Goal: Contribute content: Add original content to the website for others to see

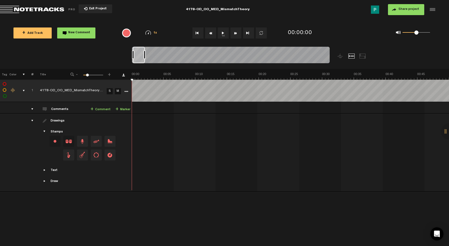
click at [218, 32] on button "1x" at bounding box center [223, 33] width 11 height 11
drag, startPoint x: 148, startPoint y: 59, endPoint x: 152, endPoint y: 58, distance: 3.6
click at [152, 58] on div at bounding box center [151, 55] width 11 height 17
drag, startPoint x: 152, startPoint y: 58, endPoint x: 156, endPoint y: 58, distance: 4.7
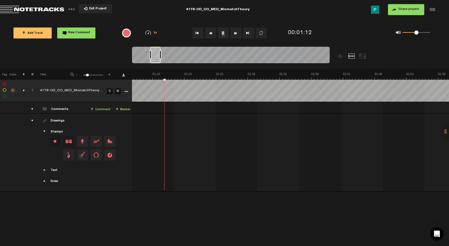
click at [156, 58] on div at bounding box center [155, 55] width 10 height 17
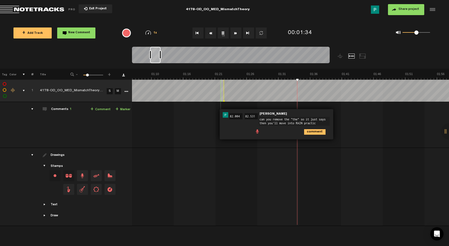
type textarea "can you remove the "the" so it just says then you'll move into RAIN practice"
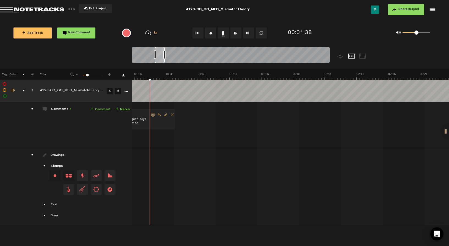
scroll to position [0, 601]
drag, startPoint x: 155, startPoint y: 58, endPoint x: 160, endPoint y: 58, distance: 4.7
click at [160, 58] on div at bounding box center [160, 55] width 10 height 17
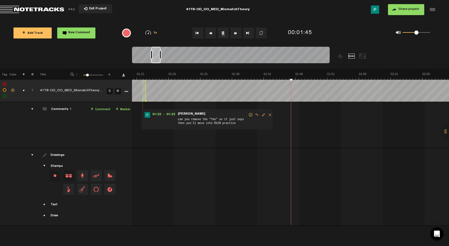
scroll to position [0, 503]
drag, startPoint x: 161, startPoint y: 60, endPoint x: 157, endPoint y: 60, distance: 3.6
click at [157, 60] on div at bounding box center [155, 55] width 9 height 17
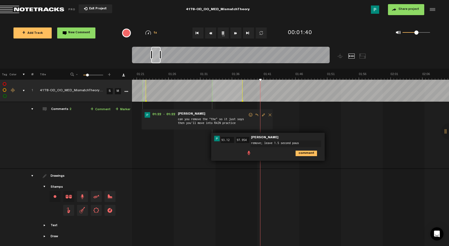
type textarea "remove; leave 1.5 second pause"
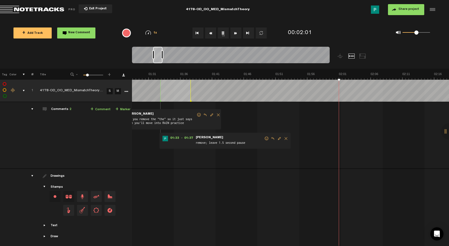
scroll to position [0, 555]
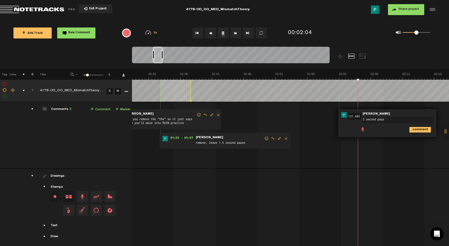
type textarea "3 second pause"
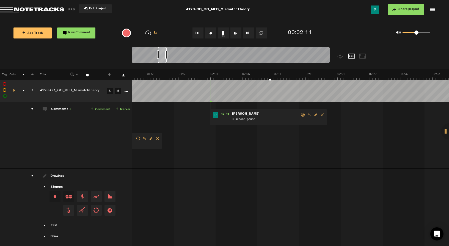
drag, startPoint x: 157, startPoint y: 58, endPoint x: 162, endPoint y: 58, distance: 4.7
click at [162, 58] on div at bounding box center [162, 55] width 9 height 17
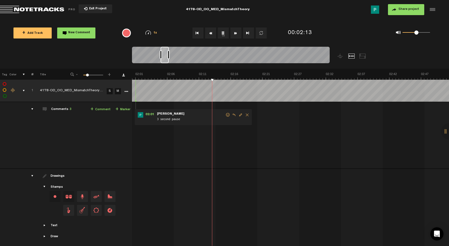
scroll to position [0, 773]
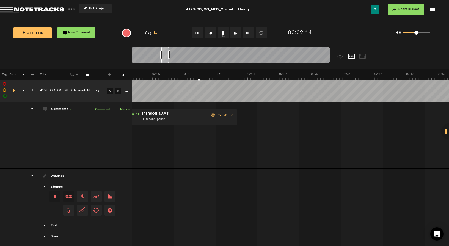
drag, startPoint x: 161, startPoint y: 57, endPoint x: 165, endPoint y: 57, distance: 3.6
click at [165, 57] on div at bounding box center [165, 55] width 8 height 17
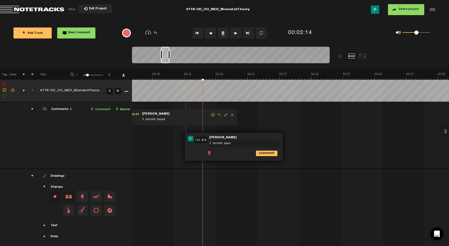
type textarea "2 second pause"
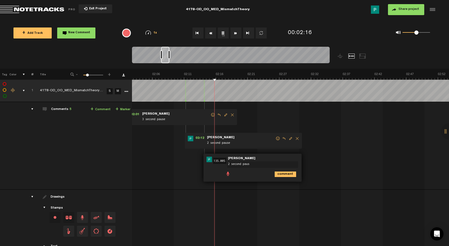
type textarea "2 second pause"
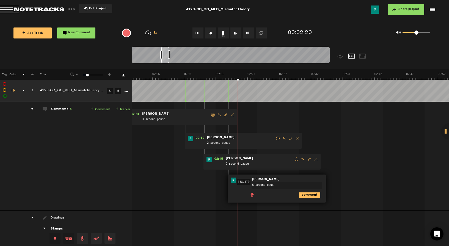
type textarea "5 second pause"
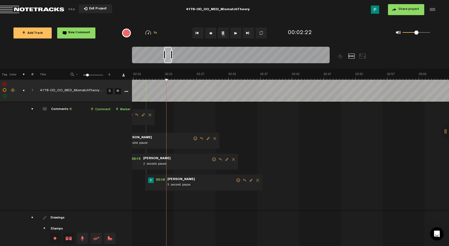
scroll to position [0, 878]
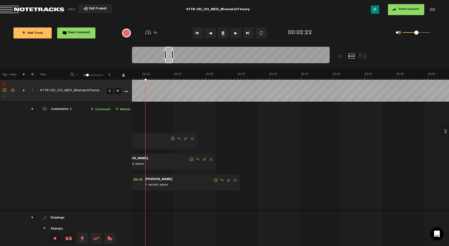
drag, startPoint x: 164, startPoint y: 61, endPoint x: 168, endPoint y: 60, distance: 3.9
click at [168, 60] on div at bounding box center [169, 55] width 8 height 17
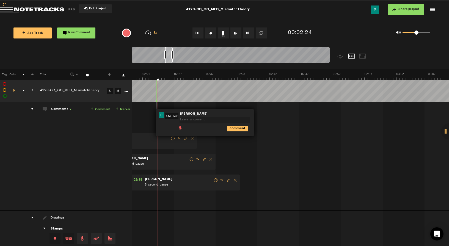
scroll to position [0, 0]
type textarea "2 second paus"
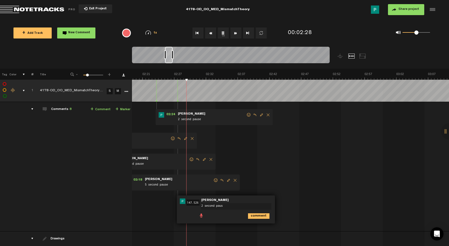
type textarea "2 second pause"
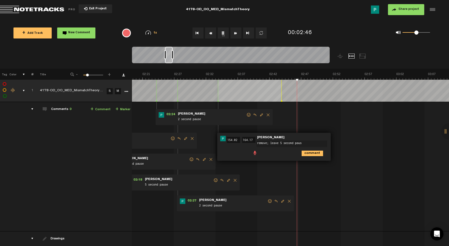
type textarea "remove; leave 5 second pause"
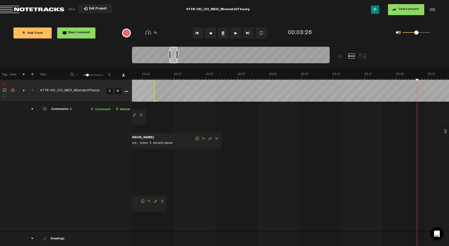
scroll to position [0, 1132]
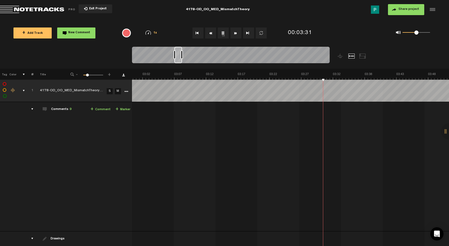
click at [223, 33] on button "1x" at bounding box center [223, 33] width 11 height 11
click at [225, 32] on button "1x" at bounding box center [223, 33] width 11 height 11
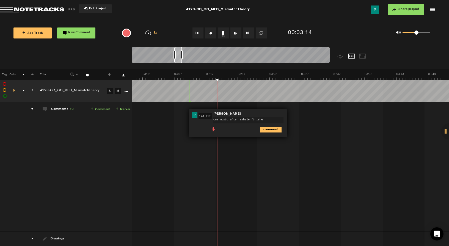
type textarea "cue music after exhale finishes"
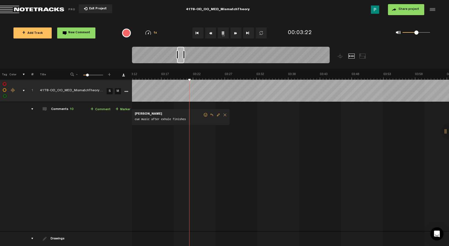
drag, startPoint x: 179, startPoint y: 61, endPoint x: 182, endPoint y: 61, distance: 3.3
click at [182, 61] on div at bounding box center [180, 55] width 7 height 17
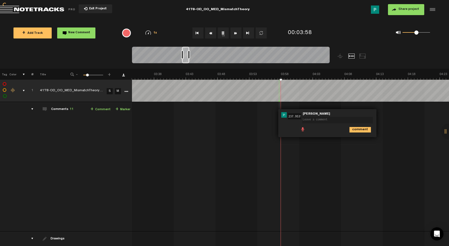
scroll to position [0, 0]
type textarea "timing feels a little off?"
click at [384, 116] on span "Edit comment" at bounding box center [384, 115] width 7 height 4
type textarea "timing feels a little off? like half a beat early?"
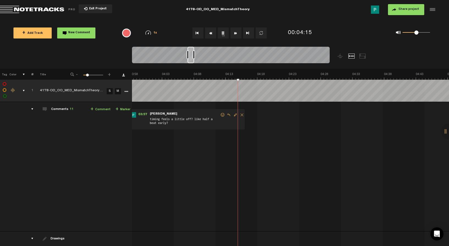
scroll to position [0, 1532]
drag, startPoint x: 185, startPoint y: 60, endPoint x: 192, endPoint y: 59, distance: 7.2
click at [192, 59] on div at bounding box center [192, 55] width 7 height 17
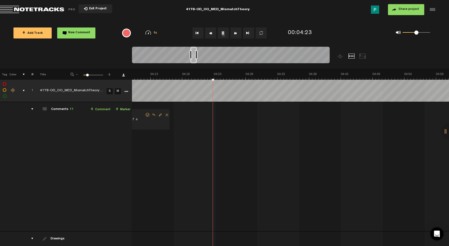
scroll to position [0, 1599]
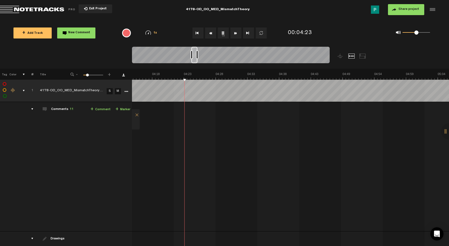
click at [195, 59] on div at bounding box center [195, 55] width 6 height 17
click at [196, 59] on div at bounding box center [196, 55] width 6 height 17
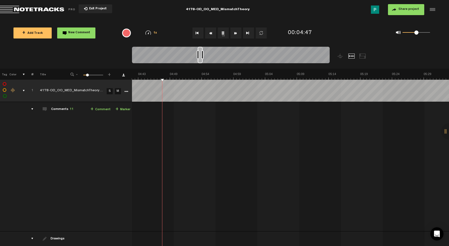
scroll to position [0, 1787]
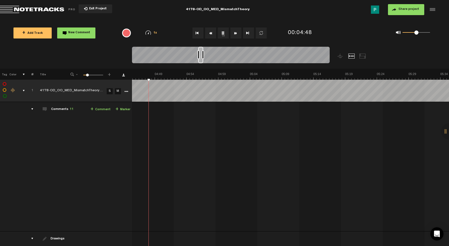
drag, startPoint x: 197, startPoint y: 59, endPoint x: 202, endPoint y: 58, distance: 5.3
click at [202, 58] on div at bounding box center [231, 56] width 198 height 18
click at [225, 31] on button "1x" at bounding box center [223, 33] width 11 height 11
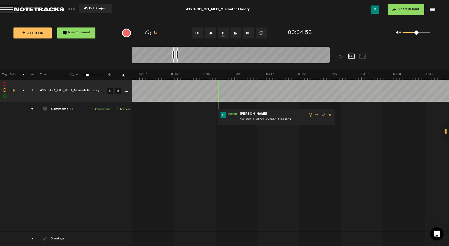
scroll to position [0, 1119]
drag, startPoint x: 201, startPoint y: 61, endPoint x: 176, endPoint y: 61, distance: 24.5
click at [176, 61] on div at bounding box center [176, 55] width 4 height 17
click at [314, 115] on span "Delete comment" at bounding box center [315, 115] width 7 height 4
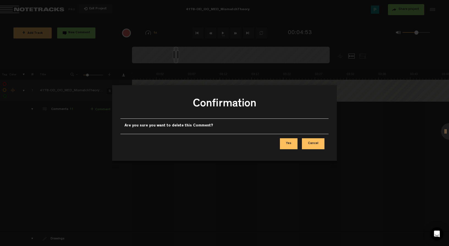
click at [288, 144] on button "Yes" at bounding box center [289, 143] width 18 height 11
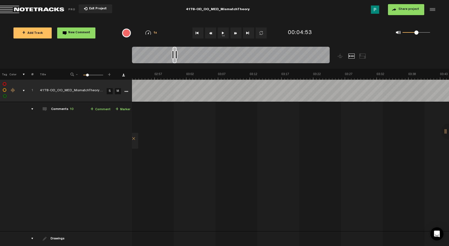
scroll to position [0, 1089]
drag, startPoint x: 197, startPoint y: 62, endPoint x: 174, endPoint y: 58, distance: 23.1
click at [174, 58] on div at bounding box center [175, 55] width 4 height 17
click at [223, 34] on button "1x" at bounding box center [223, 33] width 11 height 11
type textarea "fade in music here"
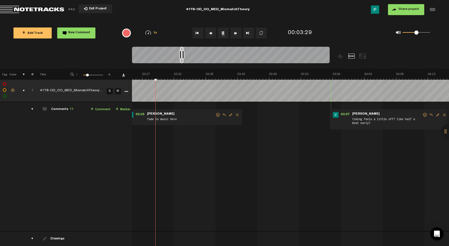
scroll to position [0, 1291]
drag, startPoint x: 176, startPoint y: 61, endPoint x: 183, endPoint y: 60, distance: 7.6
click at [183, 60] on div at bounding box center [181, 55] width 3 height 17
click at [223, 35] on button "1x" at bounding box center [223, 33] width 11 height 11
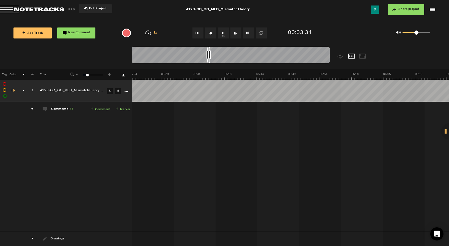
drag, startPoint x: 182, startPoint y: 62, endPoint x: 209, endPoint y: 58, distance: 27.7
click at [209, 58] on div at bounding box center [231, 56] width 198 height 18
click at [209, 58] on div at bounding box center [210, 54] width 2 height 9
click at [227, 34] on button "1x" at bounding box center [223, 33] width 11 height 11
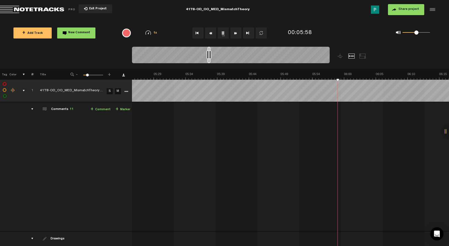
click at [222, 35] on button "1x" at bounding box center [223, 33] width 11 height 11
click at [222, 37] on button "1x" at bounding box center [223, 33] width 11 height 11
click at [211, 62] on div at bounding box center [211, 55] width 2 height 17
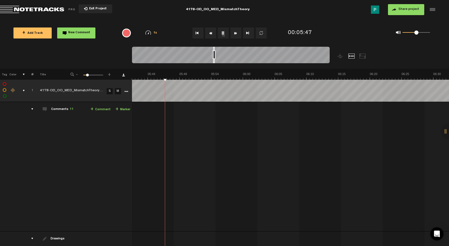
drag, startPoint x: 211, startPoint y: 61, endPoint x: 213, endPoint y: 61, distance: 2.8
click at [213, 61] on div at bounding box center [214, 55] width 2 height 17
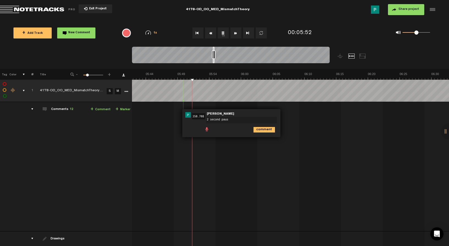
type textarea "2 second pause"
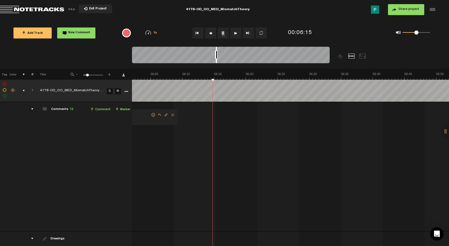
scroll to position [0, 2275]
drag, startPoint x: 214, startPoint y: 61, endPoint x: 217, endPoint y: 61, distance: 3.3
click at [217, 61] on div at bounding box center [216, 55] width 1 height 17
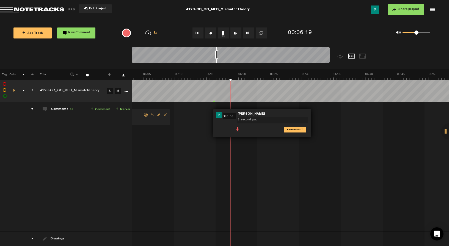
type textarea "3 second paus"
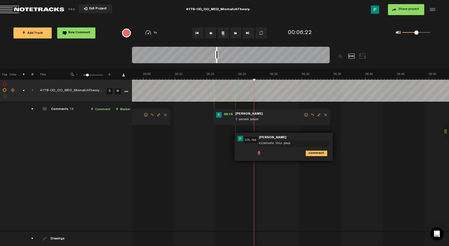
type textarea "eliminate this pause"
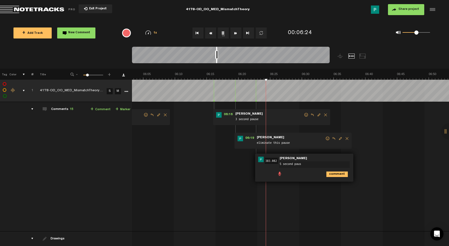
type textarea "5 second pause"
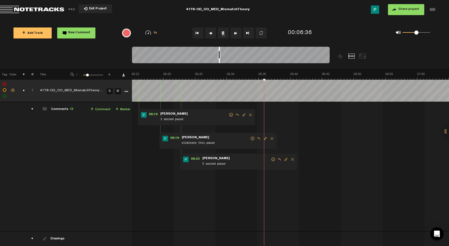
scroll to position [0, 2350]
click at [219, 61] on div at bounding box center [219, 55] width 1 height 17
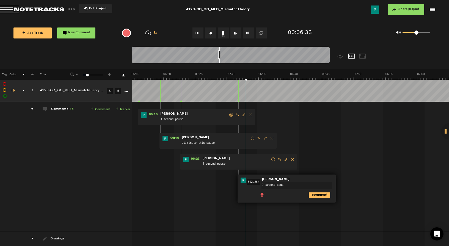
type textarea "7 second pause"
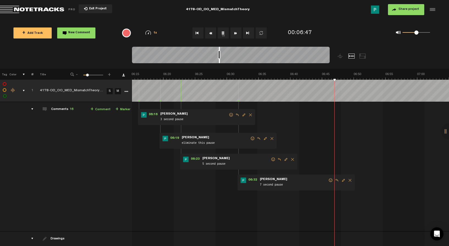
click at [344, 179] on span "Edit comment" at bounding box center [343, 181] width 7 height 4
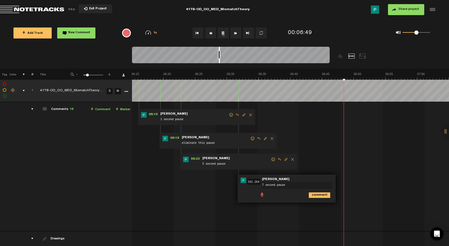
drag, startPoint x: 264, startPoint y: 185, endPoint x: 257, endPoint y: 185, distance: 7.2
click at [257, 185] on div "06:32 392.264 - • [PERSON_NAME]: "7 second pause" [PERSON_NAME] 7 second pause …" at bounding box center [287, 189] width 98 height 28
type textarea "3 second pause"
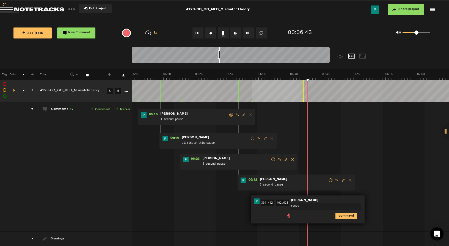
type textarea "remove"
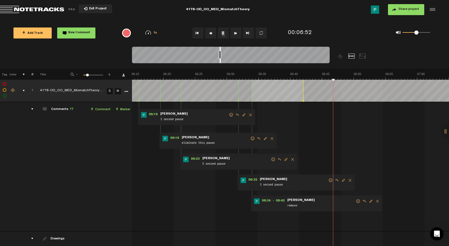
scroll to position [0, 2374]
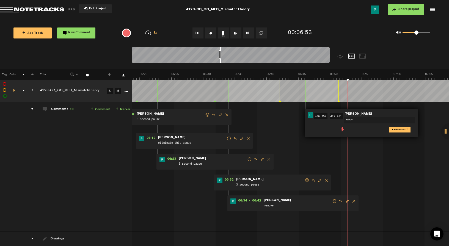
type textarea "remove"
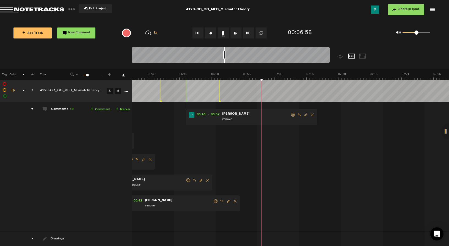
scroll to position [0, 2500]
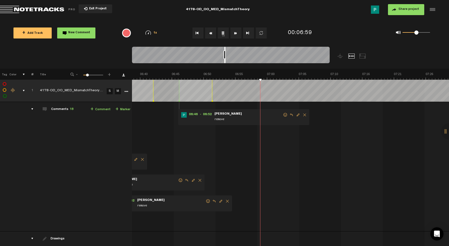
drag, startPoint x: 220, startPoint y: 60, endPoint x: 225, endPoint y: 58, distance: 5.1
click at [225, 58] on div at bounding box center [231, 56] width 198 height 18
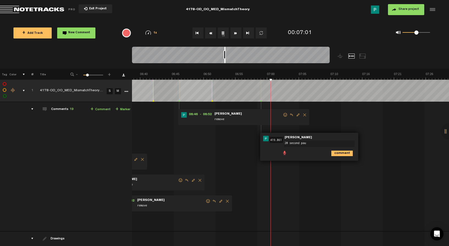
type textarea "20 second paus"
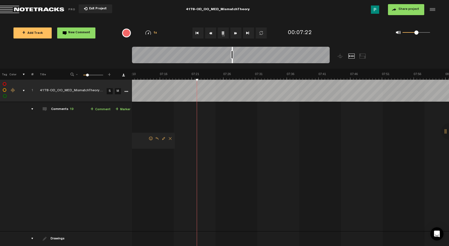
scroll to position [0, 2703]
drag, startPoint x: 225, startPoint y: 61, endPoint x: 232, endPoint y: 61, distance: 7.4
click at [232, 61] on div at bounding box center [232, 55] width 1 height 17
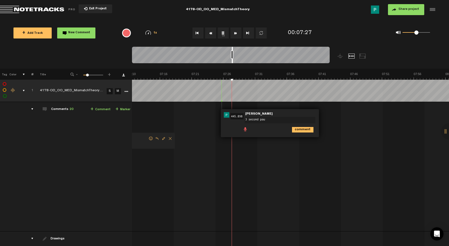
type textarea "3 second paus"
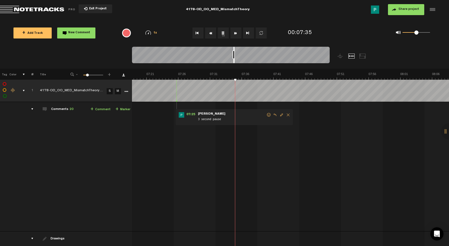
scroll to position [0, 2763]
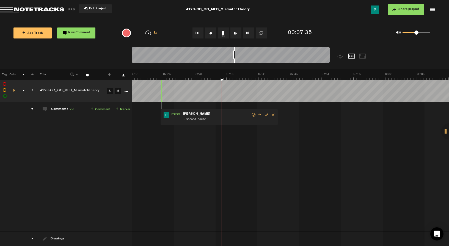
click at [234, 61] on div at bounding box center [234, 55] width 1 height 17
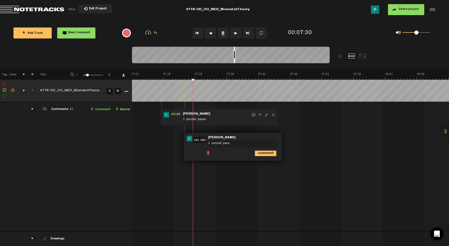
type textarea "2 second pause"
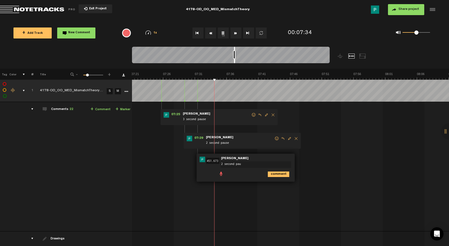
type textarea "2 second paus"
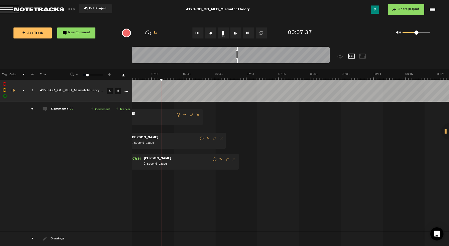
drag, startPoint x: 235, startPoint y: 61, endPoint x: 237, endPoint y: 60, distance: 2.9
click at [237, 60] on div at bounding box center [237, 55] width 1 height 17
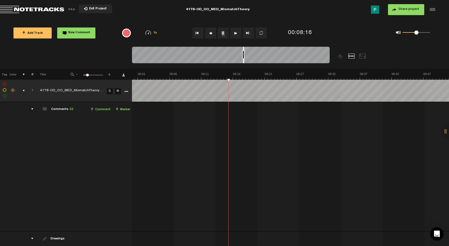
scroll to position [0, 3026]
drag, startPoint x: 237, startPoint y: 62, endPoint x: 244, endPoint y: 61, distance: 6.9
click at [244, 61] on div at bounding box center [243, 55] width 1 height 17
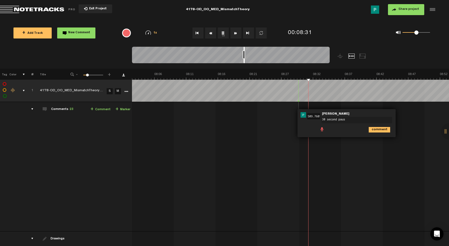
type textarea "30 second pause"
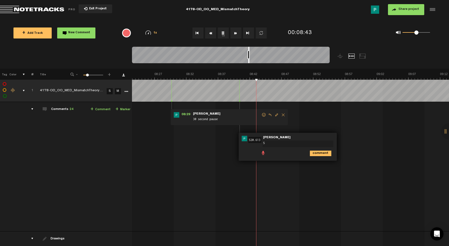
type textarea "5"
type textarea "3 second pause"
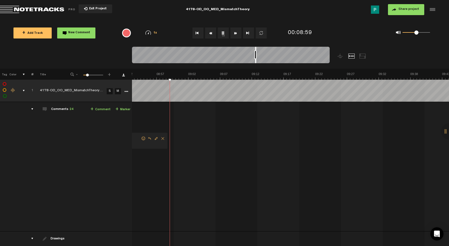
scroll to position [0, 3356]
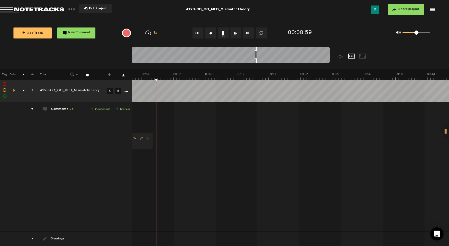
drag, startPoint x: 249, startPoint y: 61, endPoint x: 256, endPoint y: 60, distance: 7.7
click at [256, 60] on div at bounding box center [256, 55] width 1 height 17
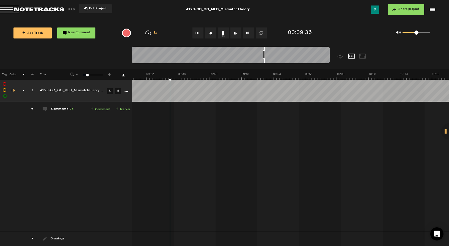
drag, startPoint x: 256, startPoint y: 61, endPoint x: 264, endPoint y: 61, distance: 8.0
click at [264, 61] on div at bounding box center [264, 55] width 1 height 17
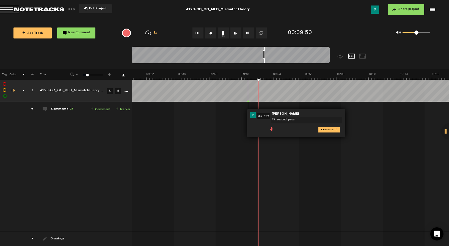
type textarea "45 second pause"
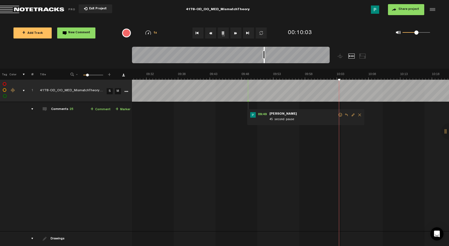
scroll to position [0, 3687]
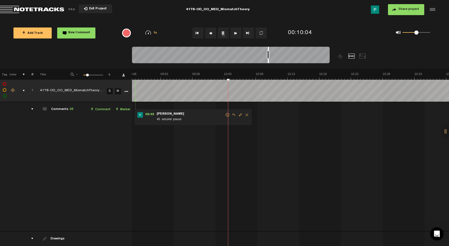
drag, startPoint x: 264, startPoint y: 61, endPoint x: 269, endPoint y: 60, distance: 4.2
click at [269, 60] on div at bounding box center [268, 55] width 1 height 17
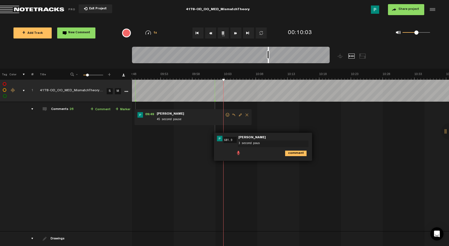
type textarea "3 second pause"
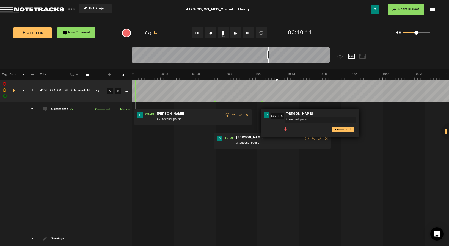
type textarea "3 second pause"
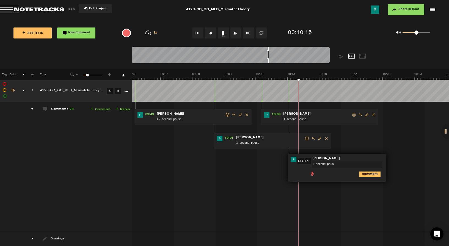
type textarea "1 second pause"
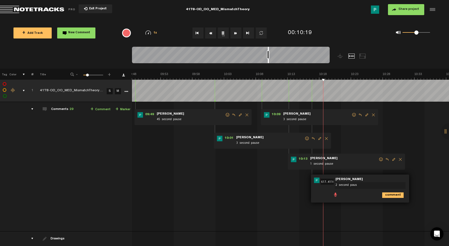
type textarea "2 second pause"
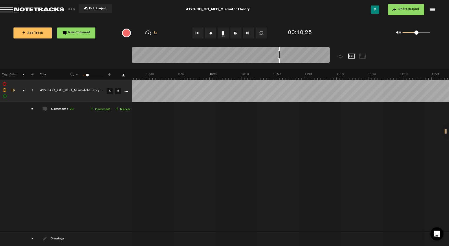
drag, startPoint x: 269, startPoint y: 62, endPoint x: 280, endPoint y: 60, distance: 11.4
click at [280, 60] on div at bounding box center [279, 55] width 1 height 17
drag, startPoint x: 280, startPoint y: 61, endPoint x: 287, endPoint y: 61, distance: 6.6
click at [286, 61] on div at bounding box center [285, 55] width 1 height 17
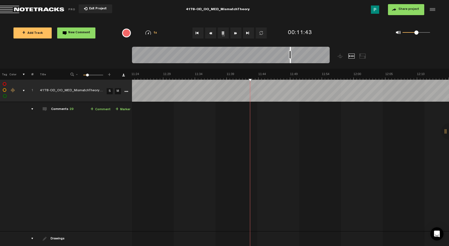
scroll to position [0, 4302]
drag, startPoint x: 287, startPoint y: 61, endPoint x: 291, endPoint y: 62, distance: 4.1
click at [291, 62] on div at bounding box center [290, 55] width 1 height 17
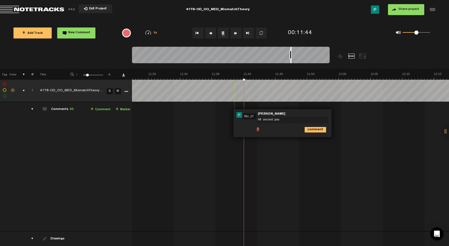
type textarea "60 second paus"
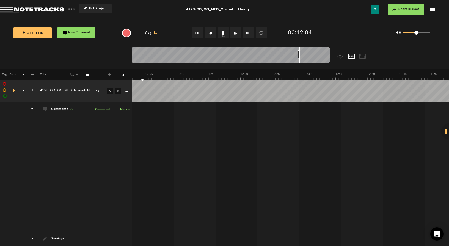
scroll to position [0, 4528]
drag, startPoint x: 291, startPoint y: 61, endPoint x: 300, endPoint y: 59, distance: 8.6
click at [300, 59] on div at bounding box center [299, 55] width 1 height 17
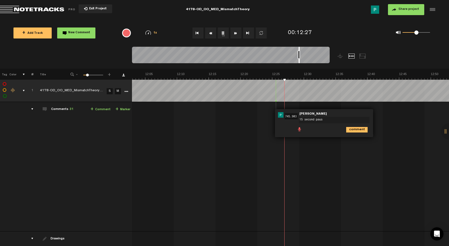
type textarea "15 second pause"
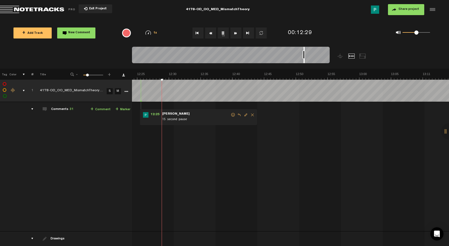
drag, startPoint x: 299, startPoint y: 60, endPoint x: 306, endPoint y: 60, distance: 6.9
click at [305, 60] on div at bounding box center [304, 55] width 1 height 17
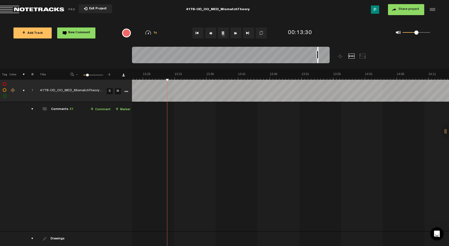
scroll to position [0, 5045]
drag, startPoint x: 309, startPoint y: 62, endPoint x: 318, endPoint y: 60, distance: 9.8
click at [318, 60] on div at bounding box center [318, 55] width 1 height 17
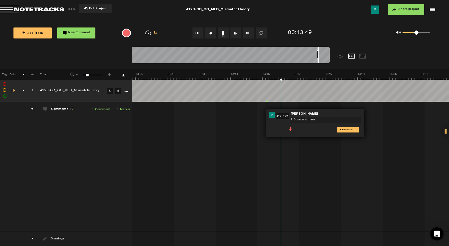
type textarea "1.5 second pause"
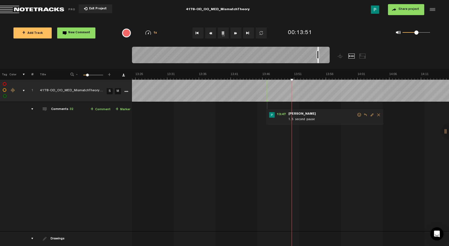
scroll to position [0, 5128]
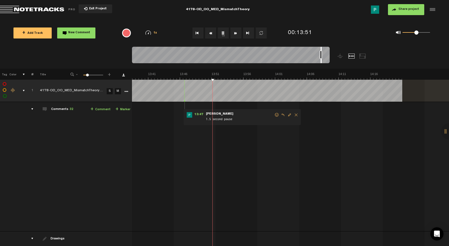
click at [322, 61] on div at bounding box center [321, 55] width 1 height 17
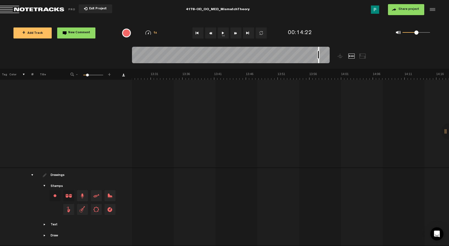
scroll to position [0, 0]
